Goal: Entertainment & Leisure: Consume media (video, audio)

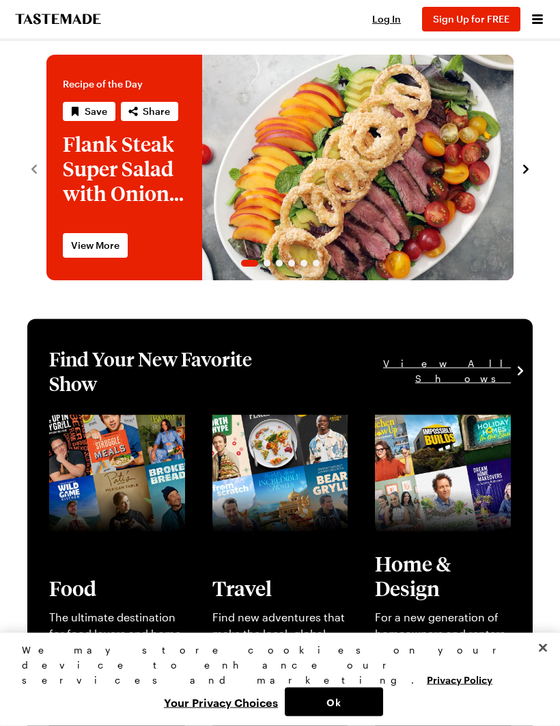
scroll to position [14, 0]
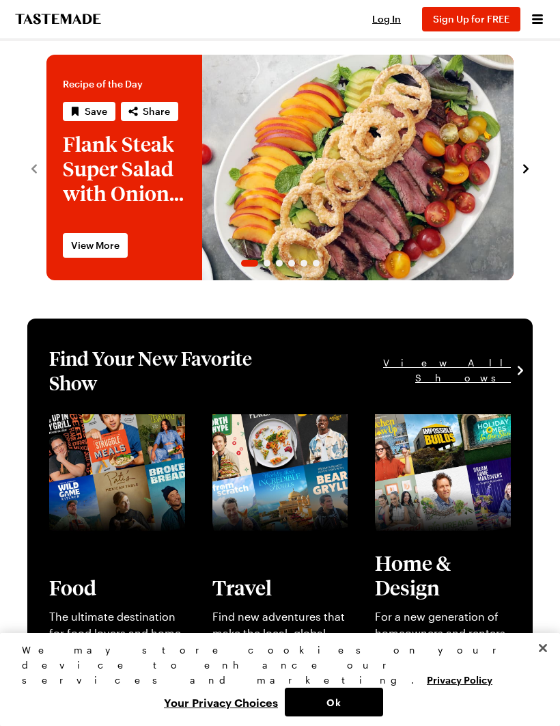
click at [395, 18] on span "Log In" at bounding box center [386, 19] width 29 height 12
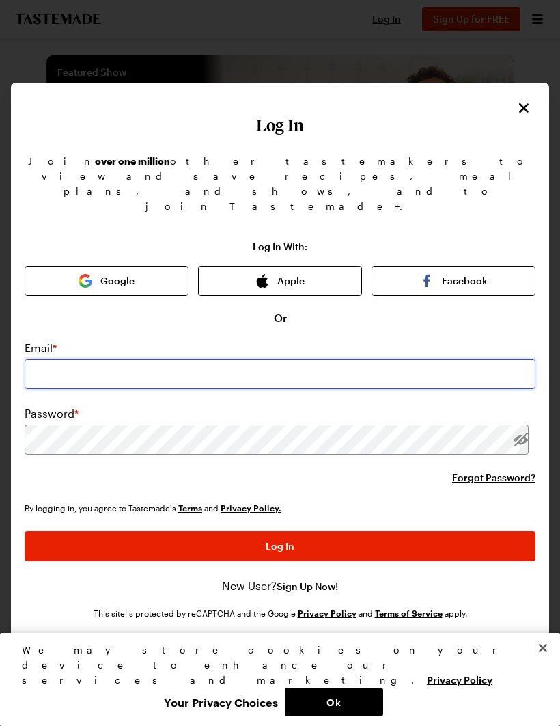
click at [238, 359] on input "email" at bounding box center [280, 374] width 511 height 30
type input "[EMAIL_ADDRESS][DOMAIN_NAME]"
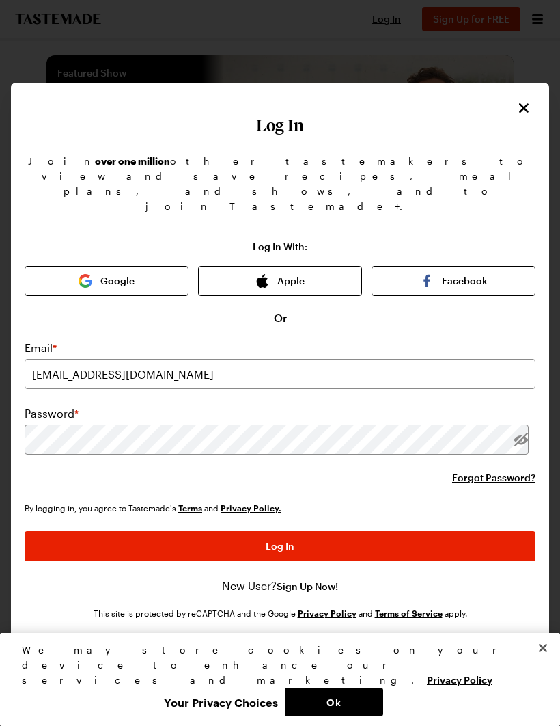
click at [280, 531] on button "Log In" at bounding box center [280, 546] width 511 height 30
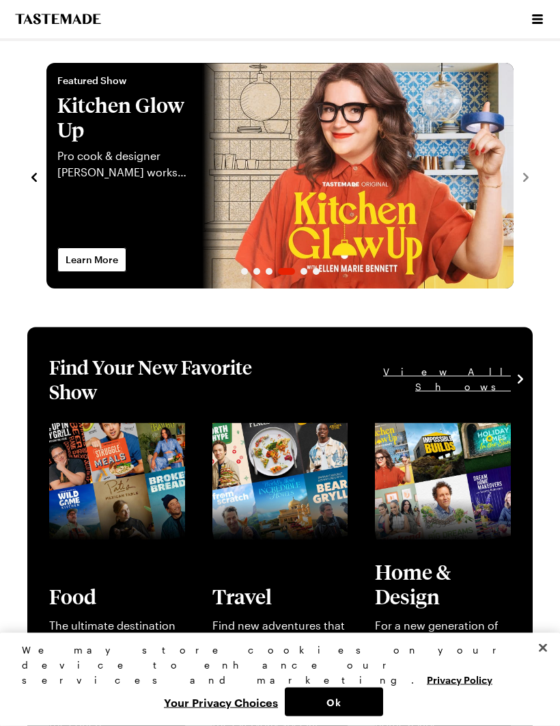
scroll to position [0, 0]
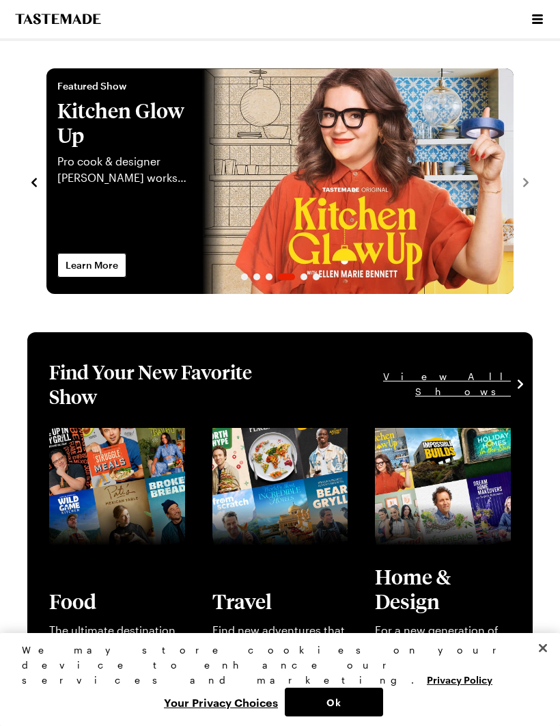
click at [538, 10] on button "Open menu" at bounding box center [538, 19] width 18 height 18
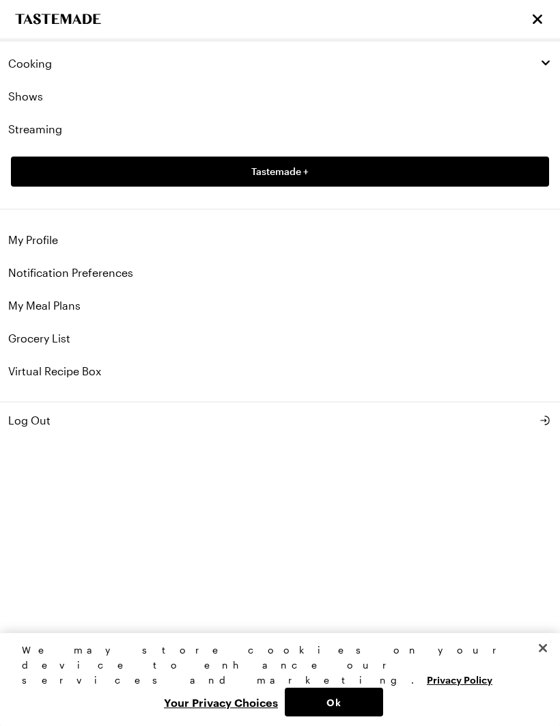
click at [31, 96] on link "Shows" at bounding box center [280, 96] width 560 height 33
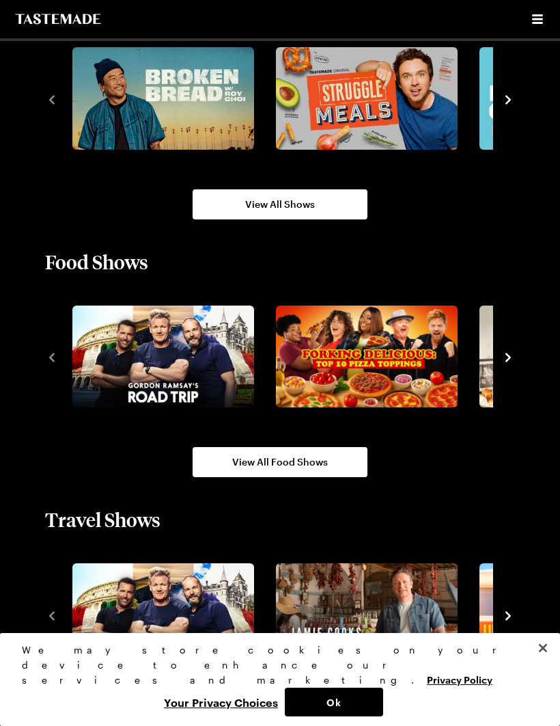
scroll to position [1134, 0]
click at [470, 644] on div "2 / 10" at bounding box center [373, 615] width 204 height 111
click at [339, 471] on link "View All Food Shows" at bounding box center [280, 462] width 175 height 30
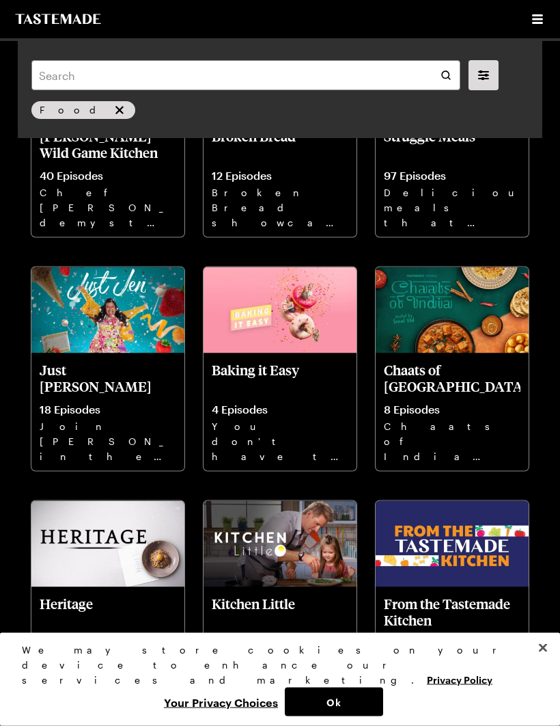
scroll to position [880, 0]
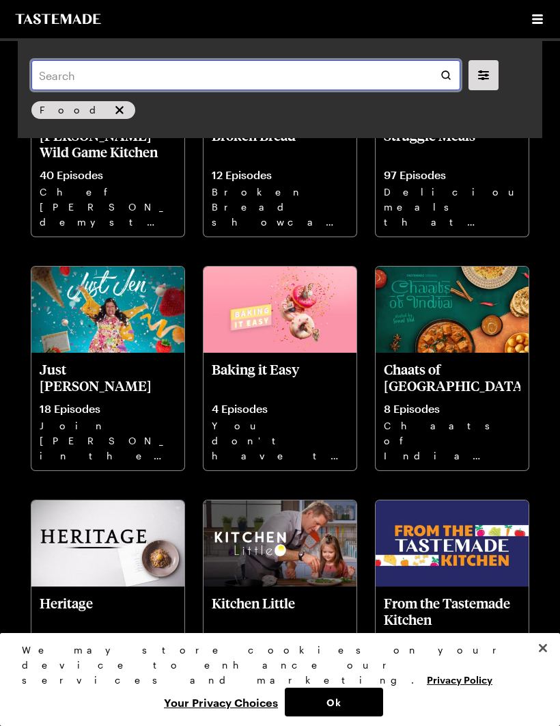
click at [102, 79] on input "text" at bounding box center [245, 75] width 429 height 30
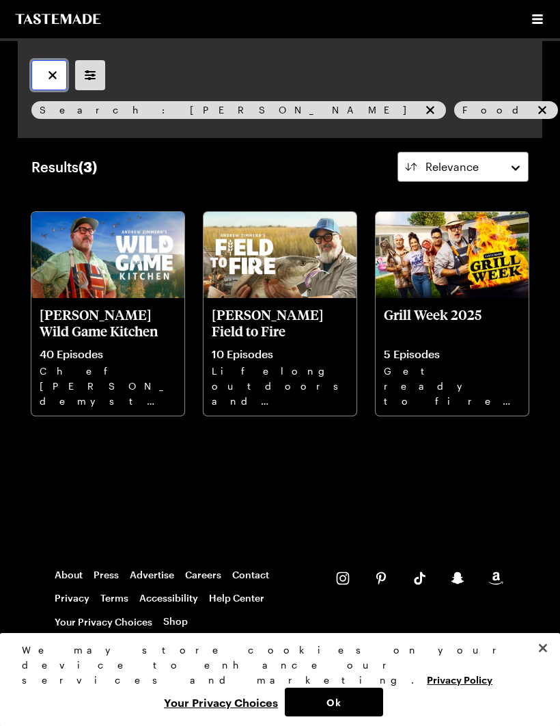
type input "[PERSON_NAME]"
click at [117, 368] on p "Chef [PERSON_NAME] demystifies sourcing wild game and cooking gourmet food over…" at bounding box center [108, 385] width 137 height 44
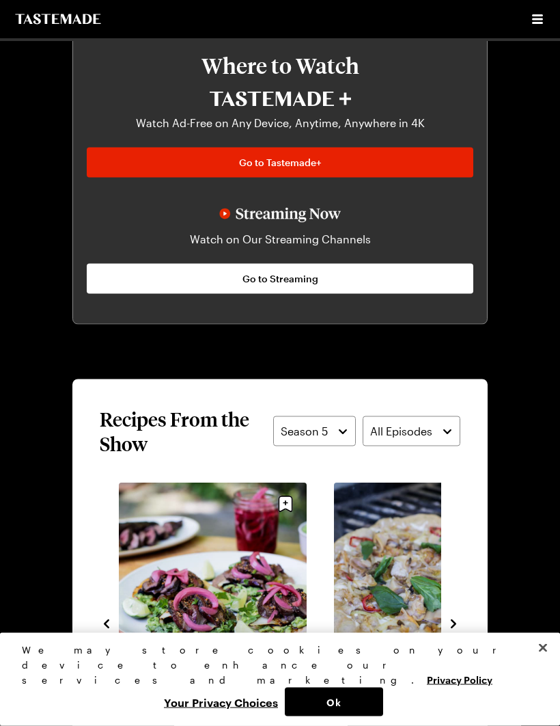
scroll to position [960, 0]
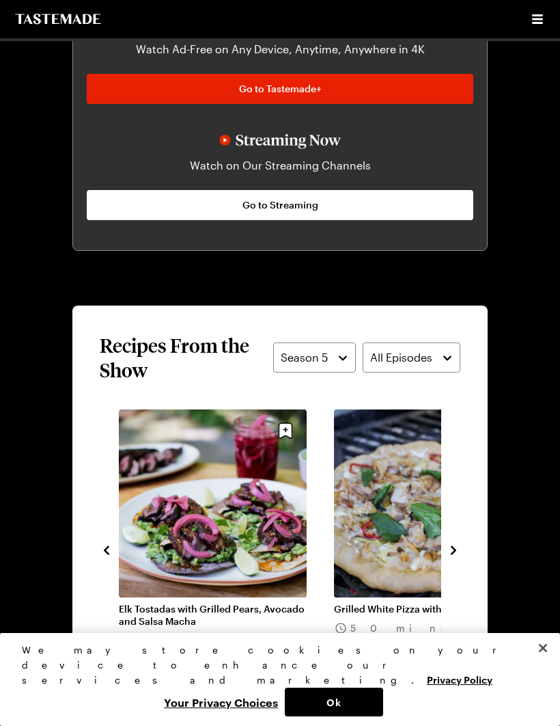
click at [480, 426] on section "Recipes From the Show Season 5 All Episodes Roasted Boar Leg with Glazed Onions…" at bounding box center [279, 539] width 415 height 468
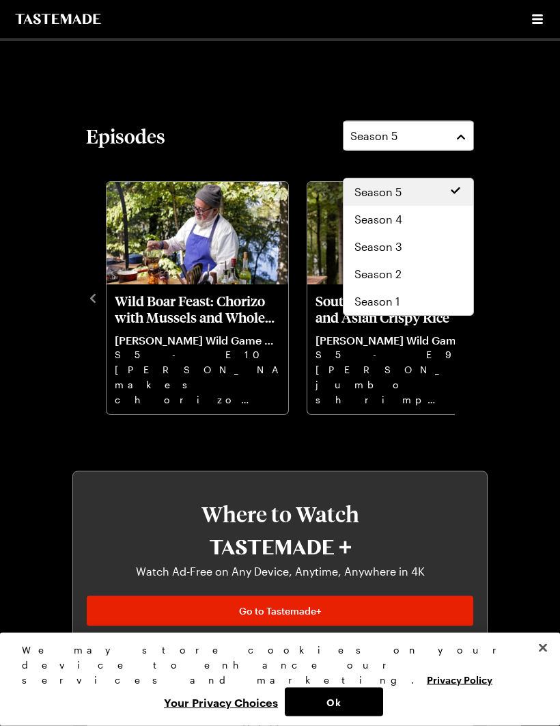
scroll to position [439, 0]
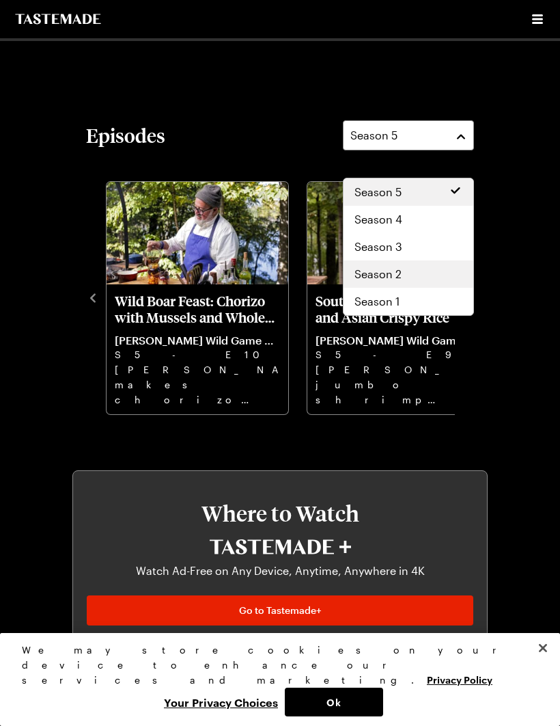
click at [441, 275] on div "Season 2" at bounding box center [409, 274] width 108 height 16
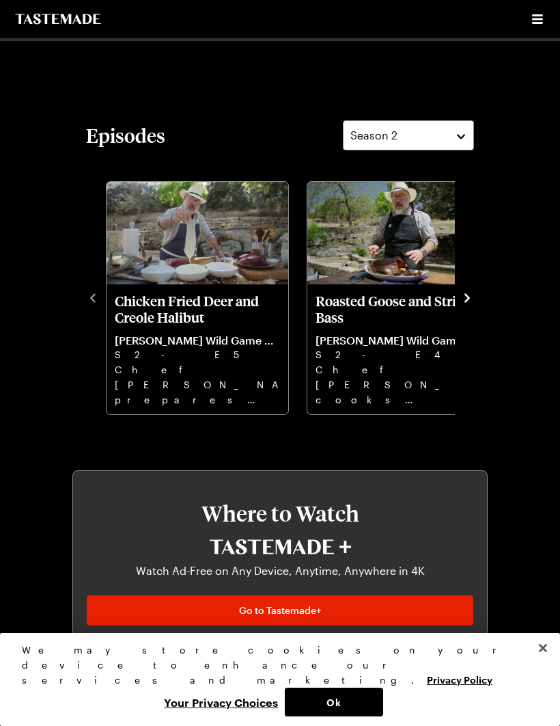
click at [227, 325] on p "Chicken Fried Deer and Creole Halibut" at bounding box center [197, 308] width 165 height 33
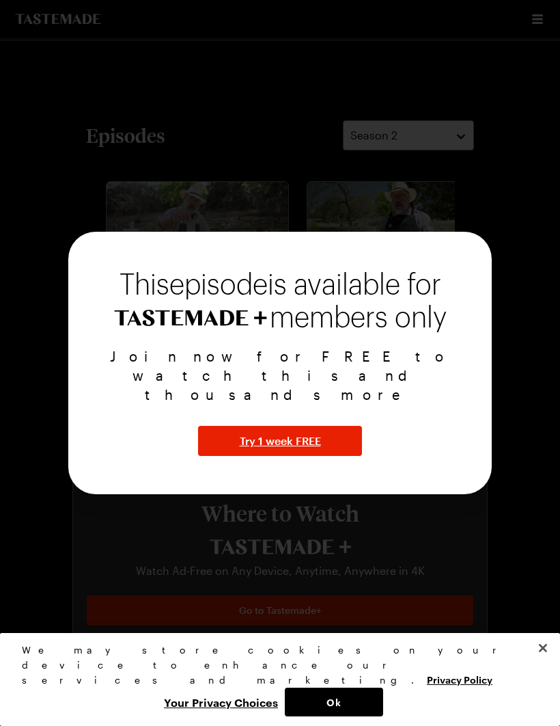
click at [550, 329] on div at bounding box center [280, 363] width 560 height 726
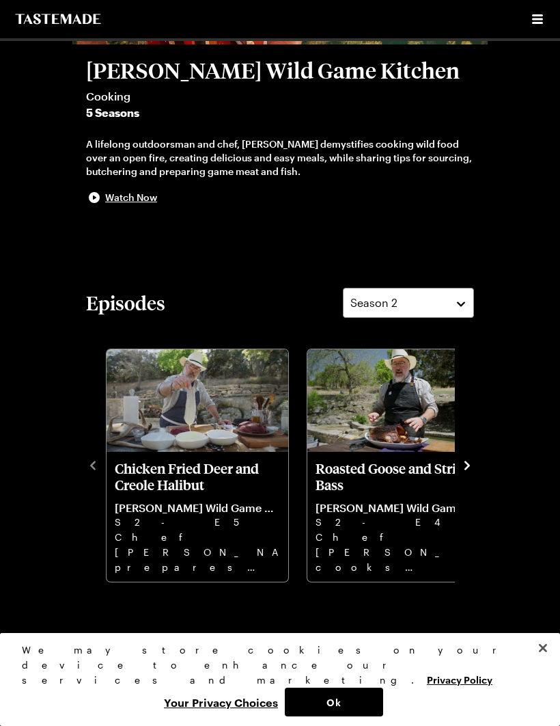
scroll to position [271, 0]
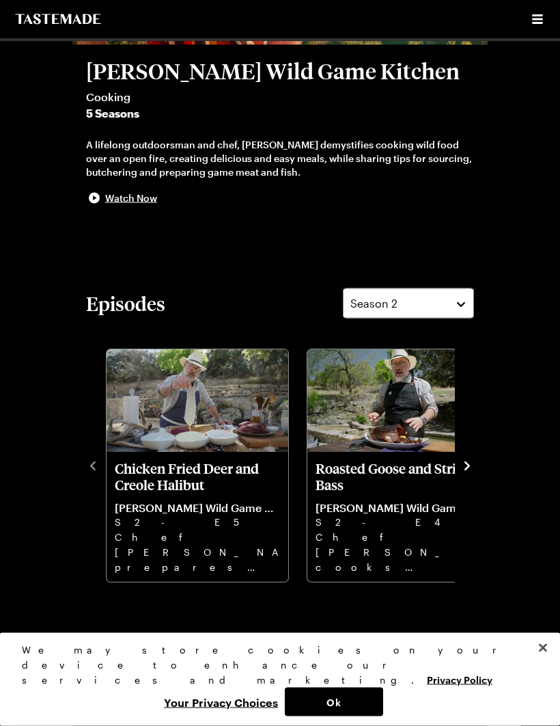
click at [122, 205] on span "Watch Now" at bounding box center [131, 198] width 52 height 14
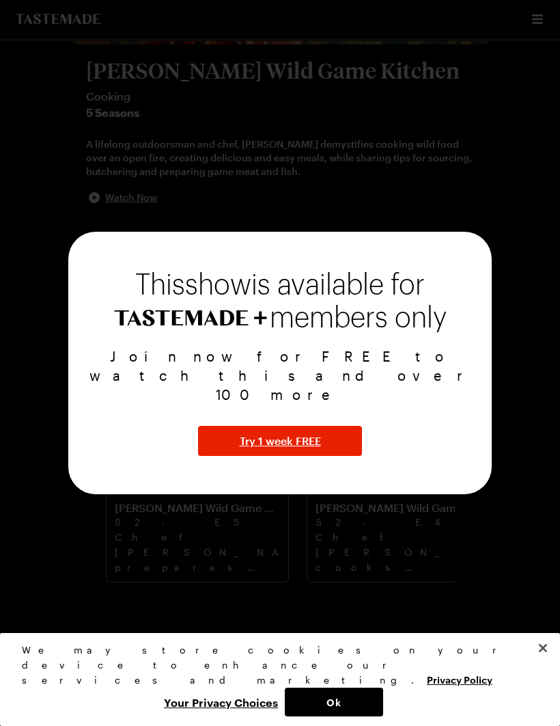
click at [523, 192] on div at bounding box center [280, 363] width 560 height 726
